Goal: Use online tool/utility: Utilize a website feature to perform a specific function

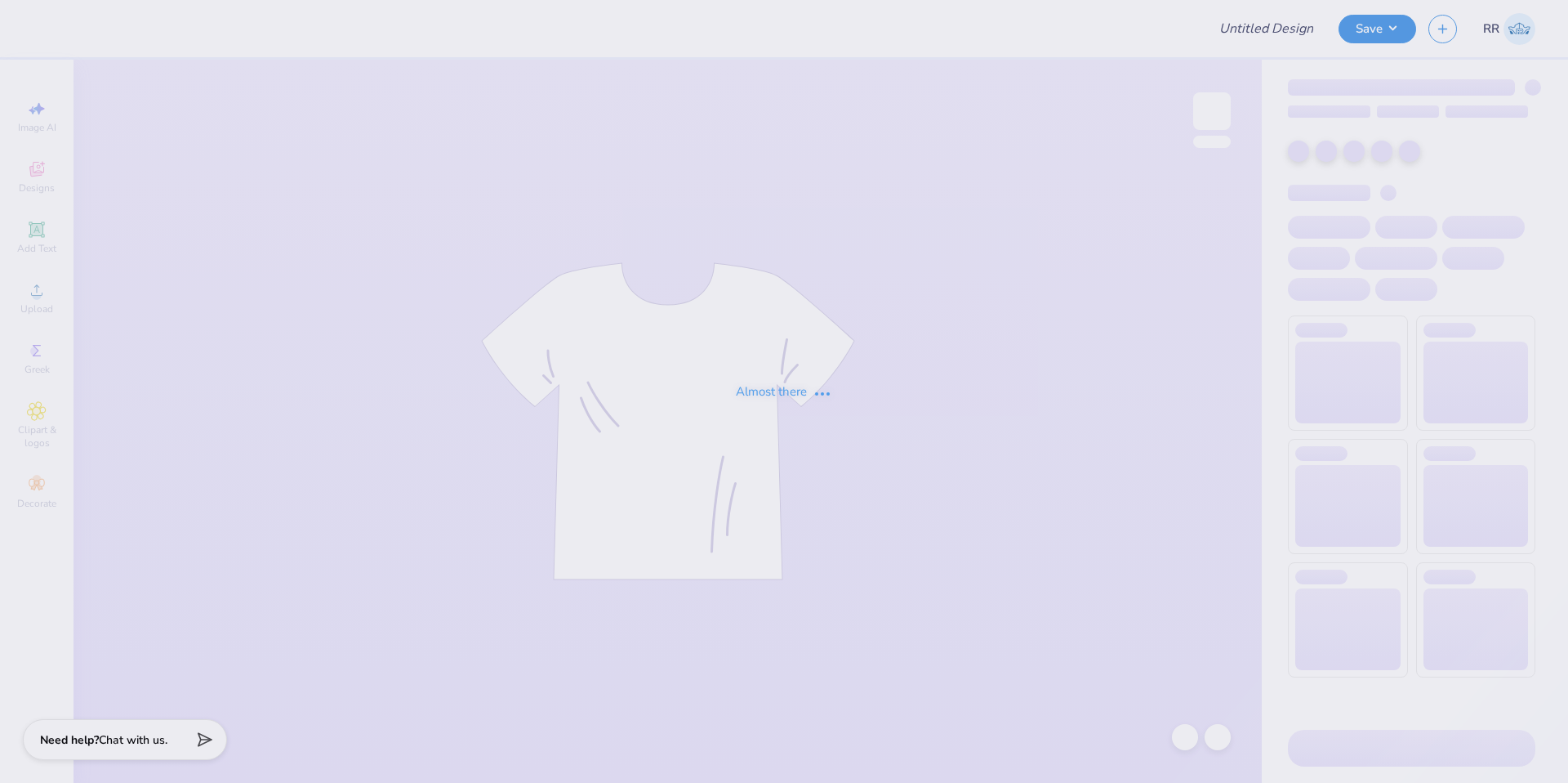
type input "apo rush"
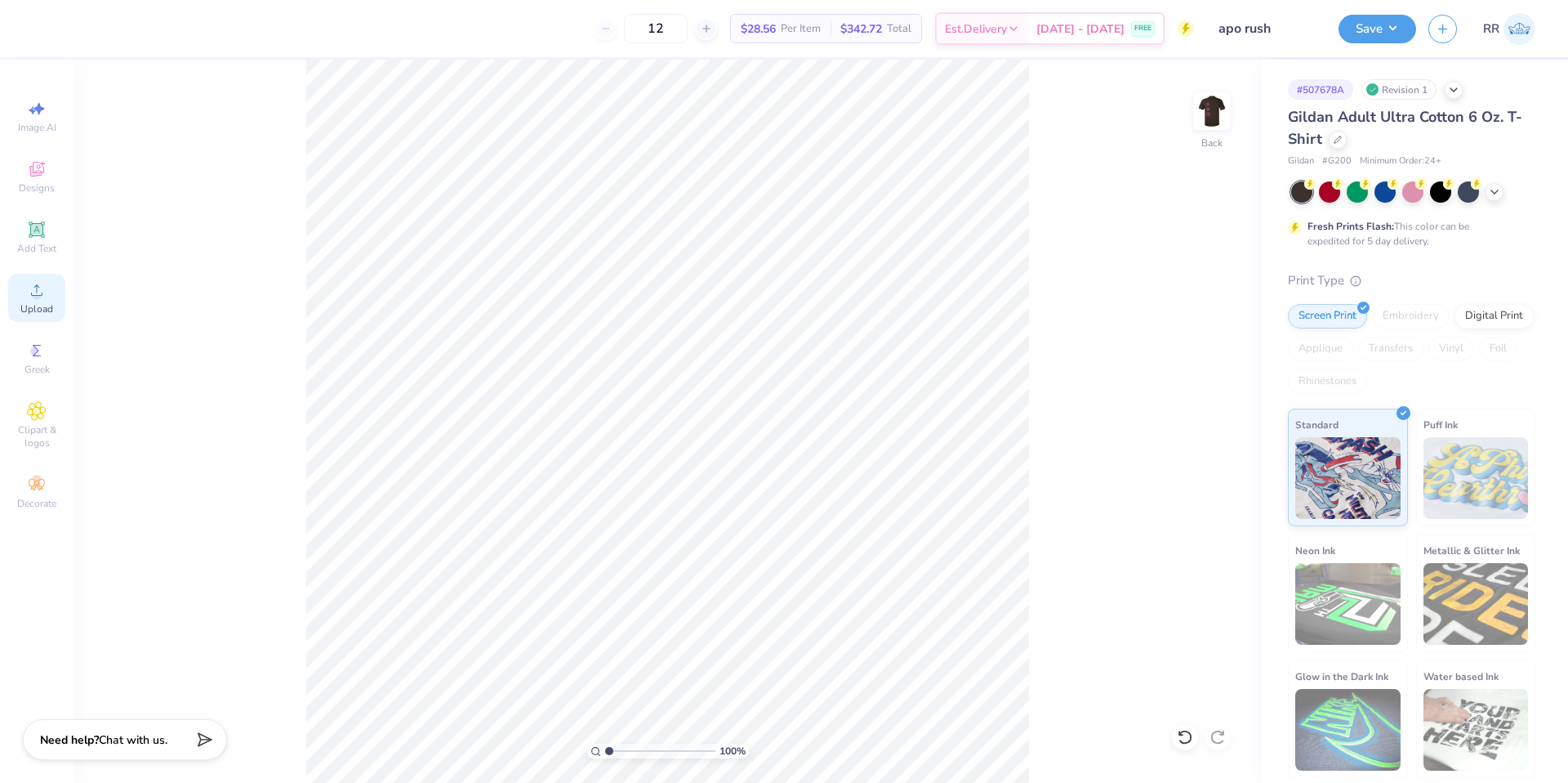
click at [34, 294] on circle at bounding box center [36, 295] width 9 height 9
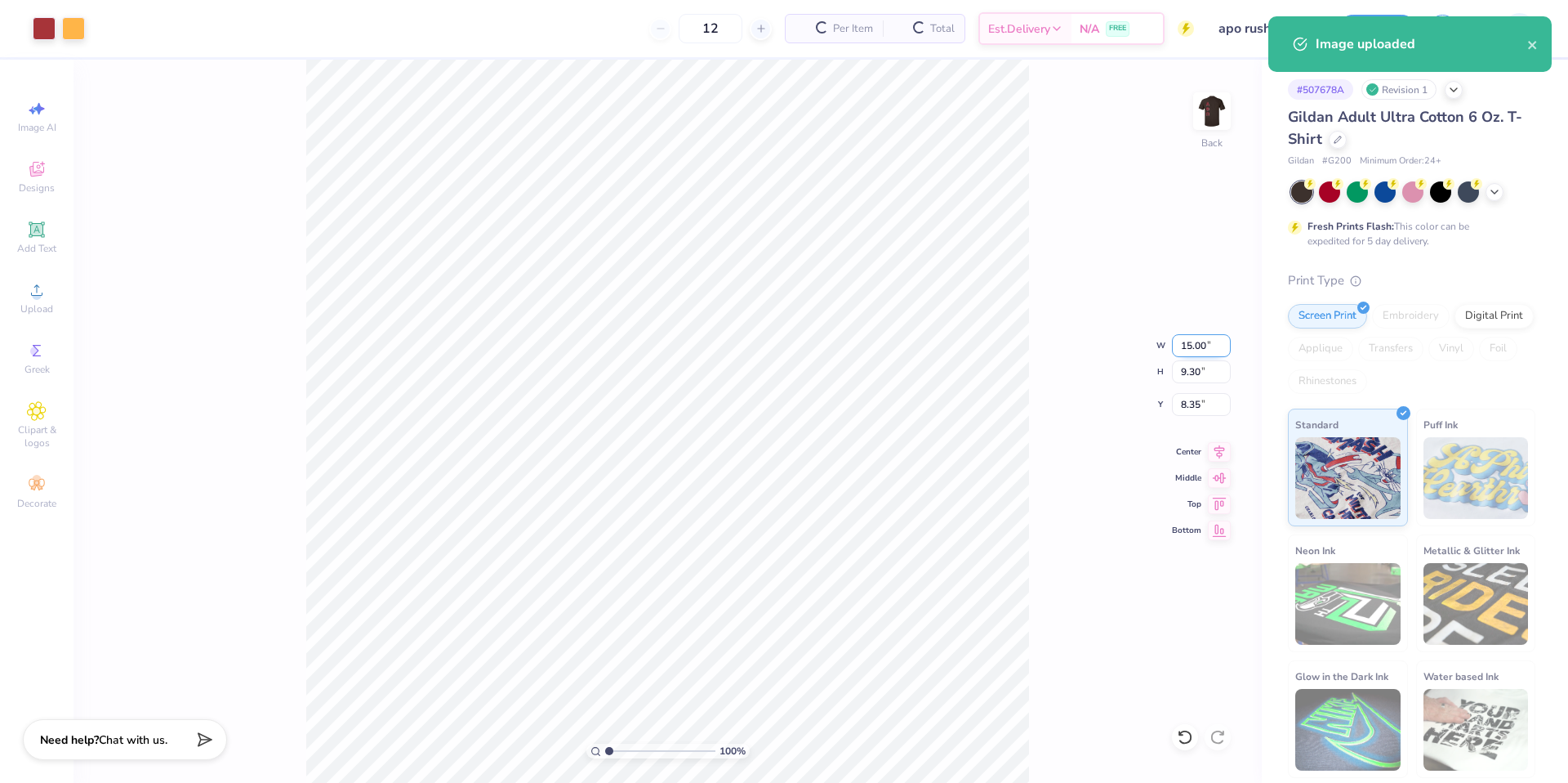
click at [1207, 345] on input "15.00" at bounding box center [1201, 345] width 59 height 23
type input "3.50"
type input "2.17"
type input "11.91"
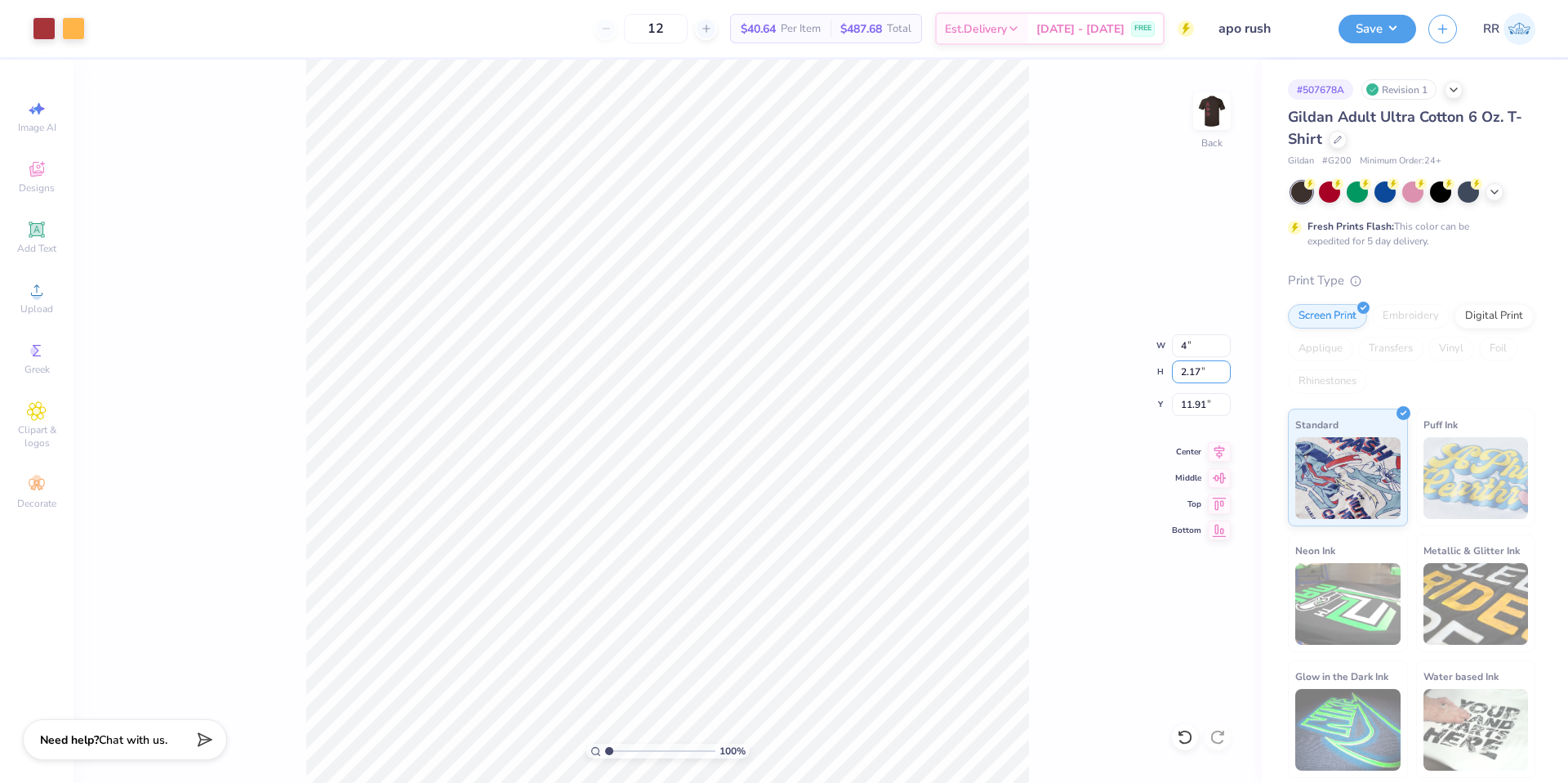
type input "4.00"
type input "2.48"
type input "3.00"
drag, startPoint x: 1200, startPoint y: 113, endPoint x: 29, endPoint y: 213, distance: 1175.3
click at [1200, 113] on img at bounding box center [1211, 110] width 32 height 32
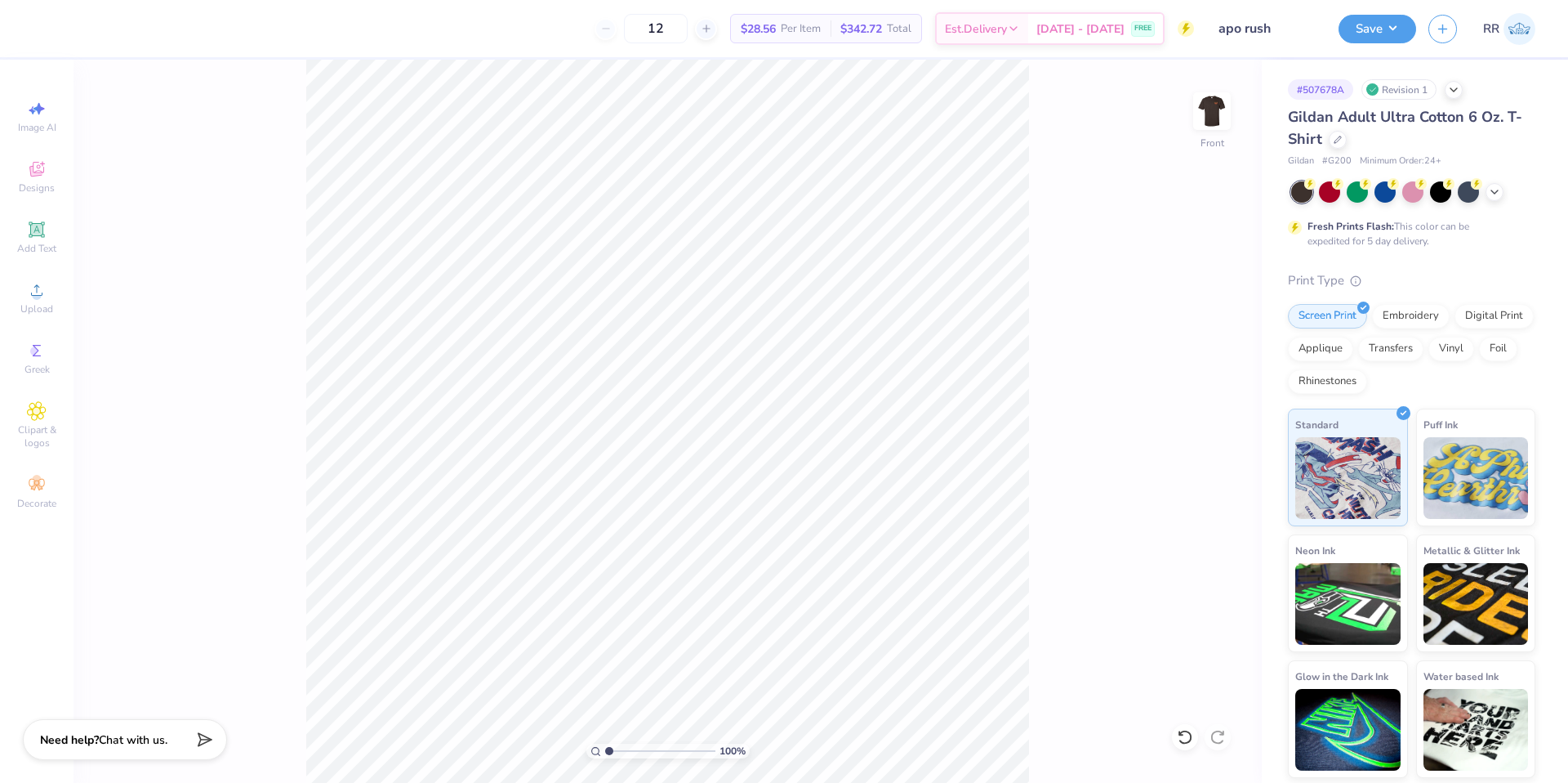
click at [15, 295] on div "Upload" at bounding box center [36, 297] width 57 height 48
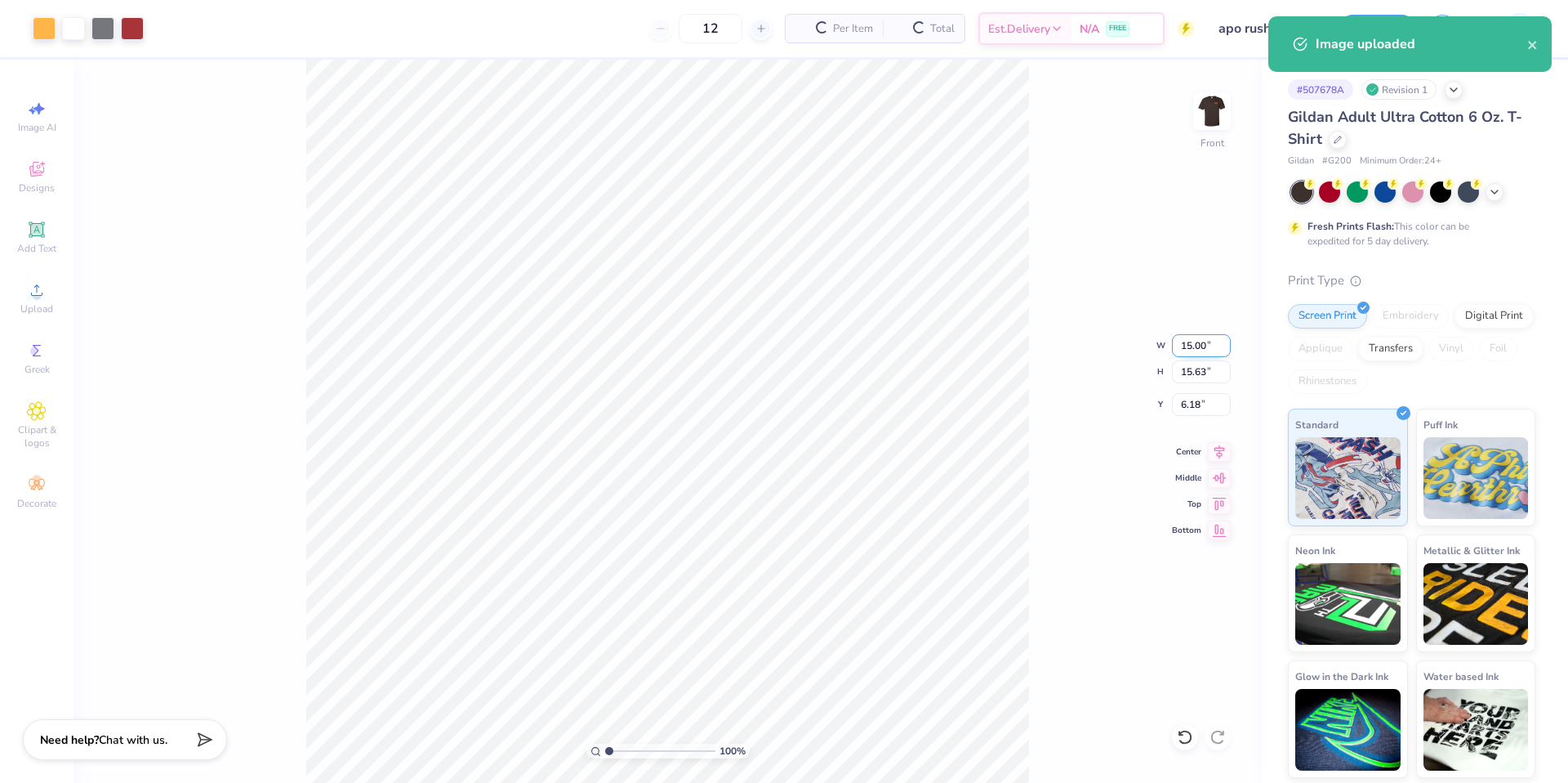
drag, startPoint x: 1188, startPoint y: 347, endPoint x: 1183, endPoint y: 354, distance: 8.6
click at [1190, 348] on input "15.00" at bounding box center [1201, 345] width 59 height 23
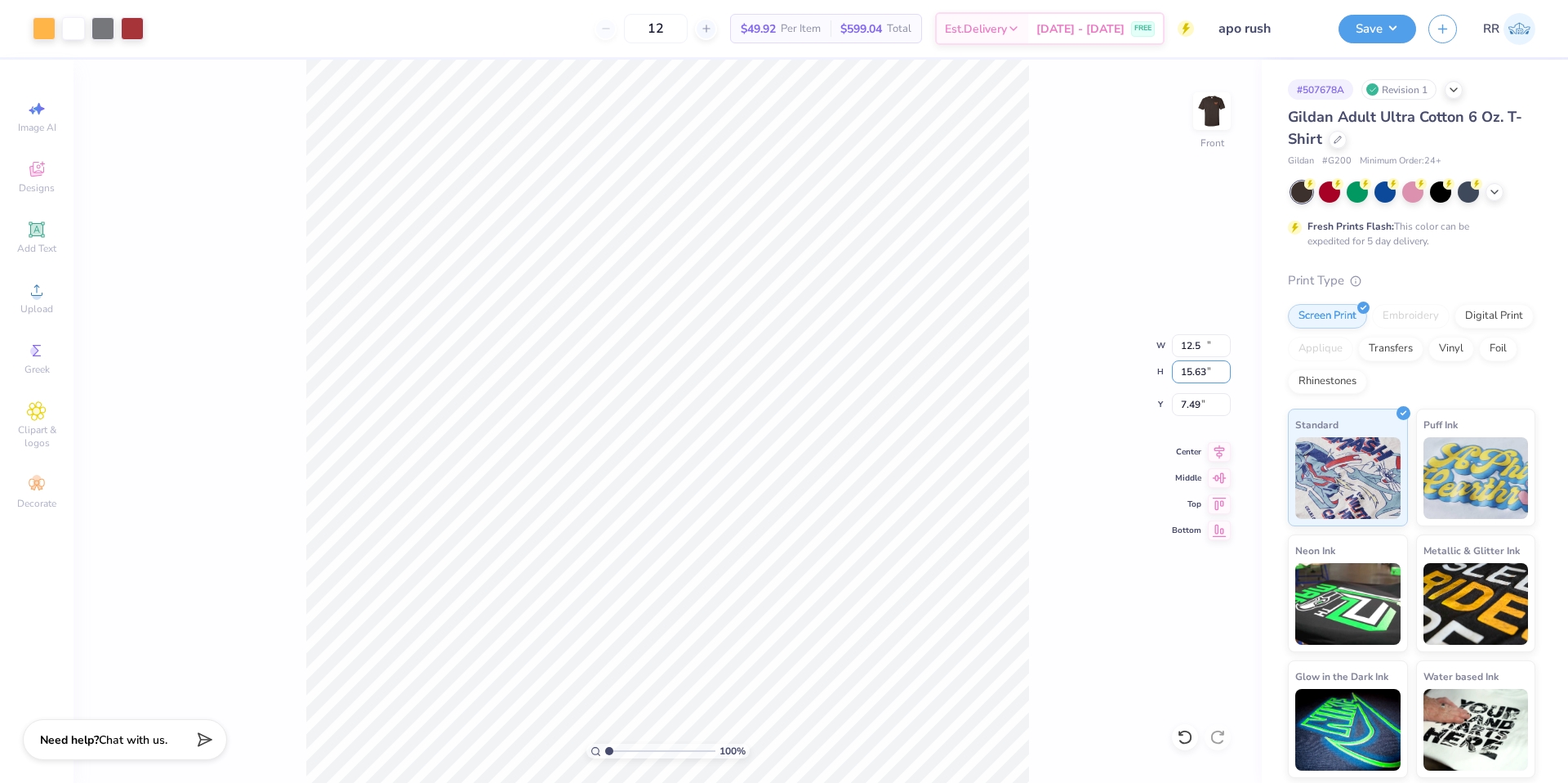
type input "12.50"
type input "13.03"
type input "3.00"
click at [1391, 30] on button "Save" at bounding box center [1377, 26] width 78 height 29
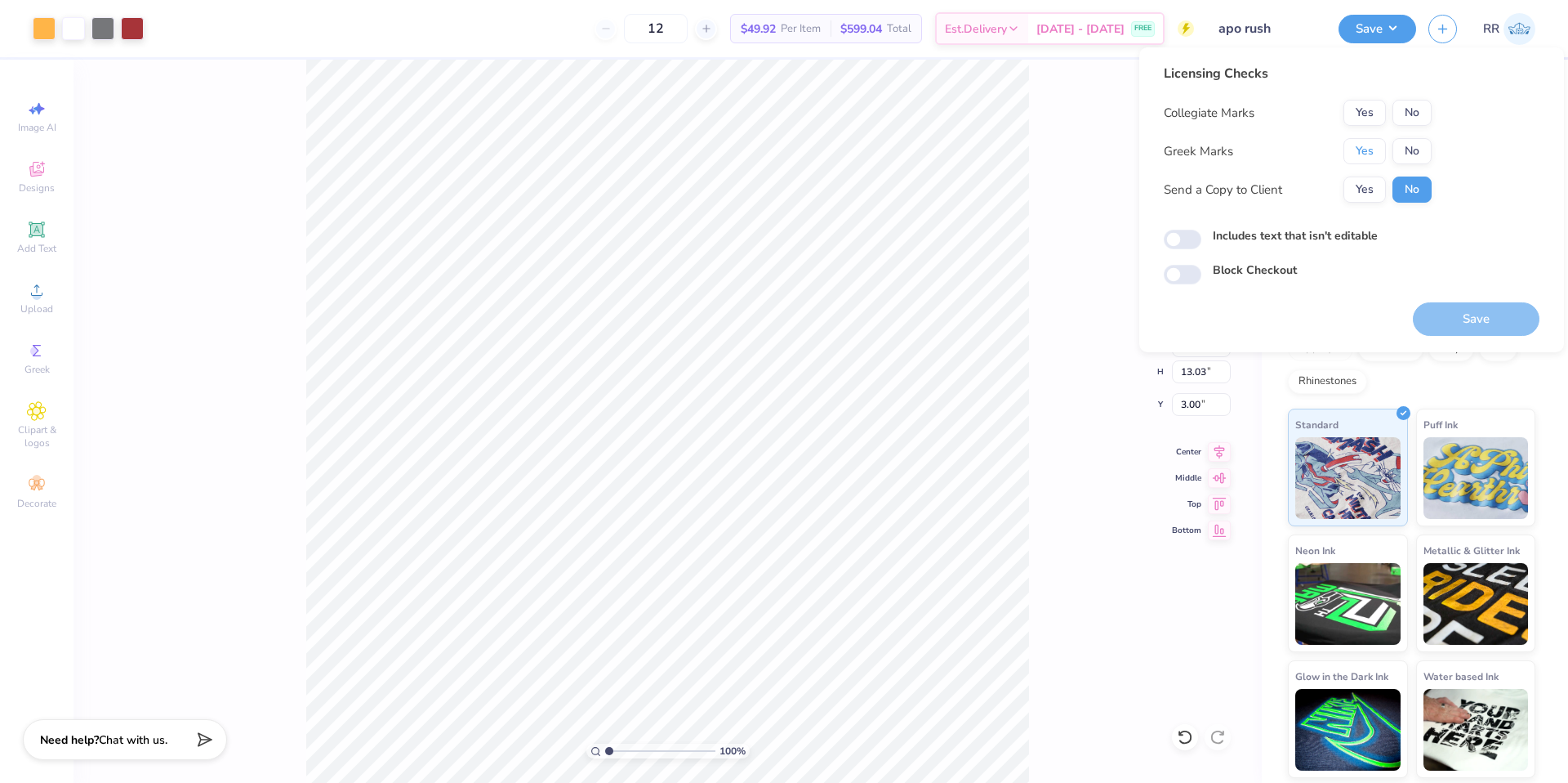
drag, startPoint x: 1362, startPoint y: 150, endPoint x: 1394, endPoint y: 132, distance: 36.7
click at [1358, 149] on button "Yes" at bounding box center [1365, 151] width 42 height 26
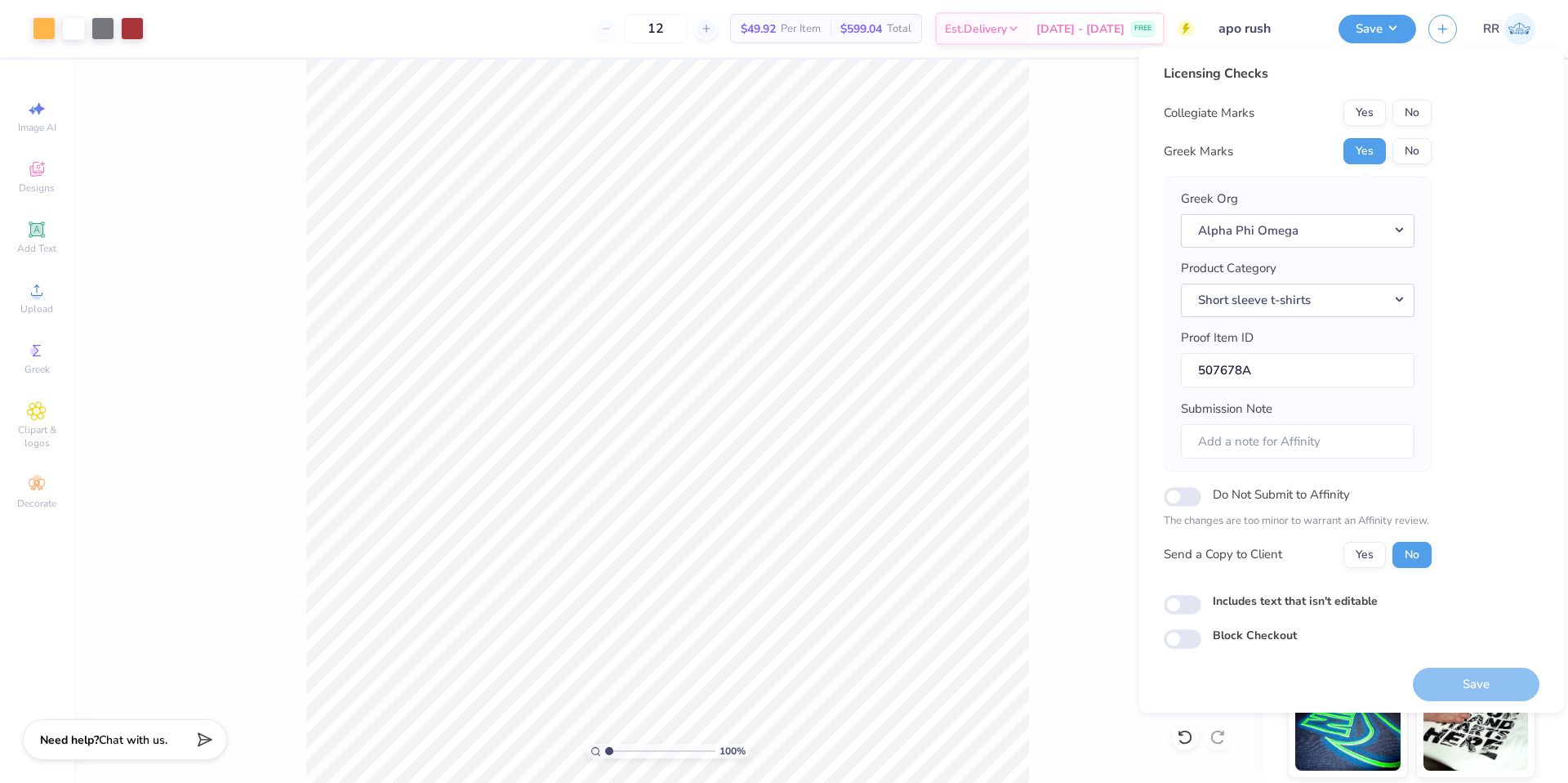
drag, startPoint x: 1431, startPoint y: 117, endPoint x: 1441, endPoint y: 127, distance: 14.1
click at [1431, 117] on div "Licensing Checks Collegiate Marks Yes No Greek Marks Yes No Greek Org Alpha Phi…" at bounding box center [1352, 356] width 376 height 585
click at [1413, 119] on button "No" at bounding box center [1411, 113] width 39 height 26
click at [1431, 680] on button "Save" at bounding box center [1476, 682] width 126 height 33
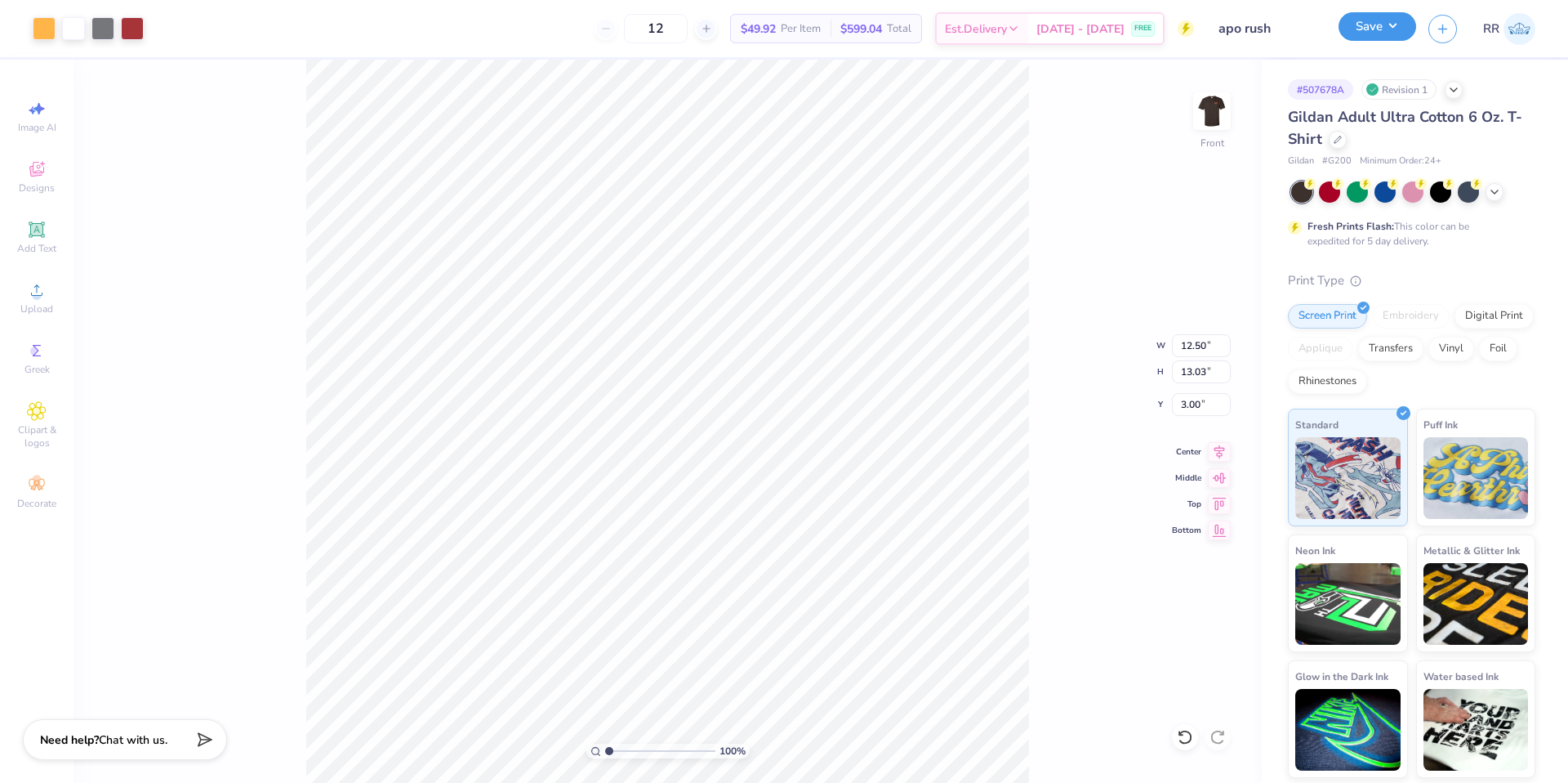
click at [1393, 25] on button "Save" at bounding box center [1377, 26] width 78 height 29
